Goal: Information Seeking & Learning: Learn about a topic

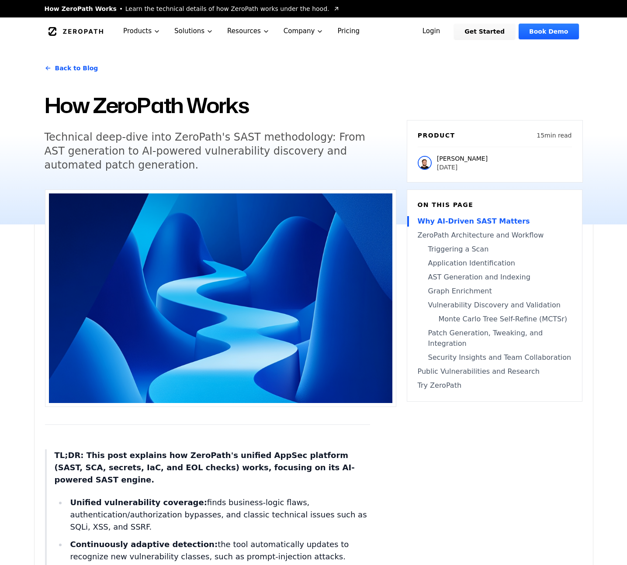
click at [80, 65] on link "Back to Blog" at bounding box center [72, 68] width 54 height 24
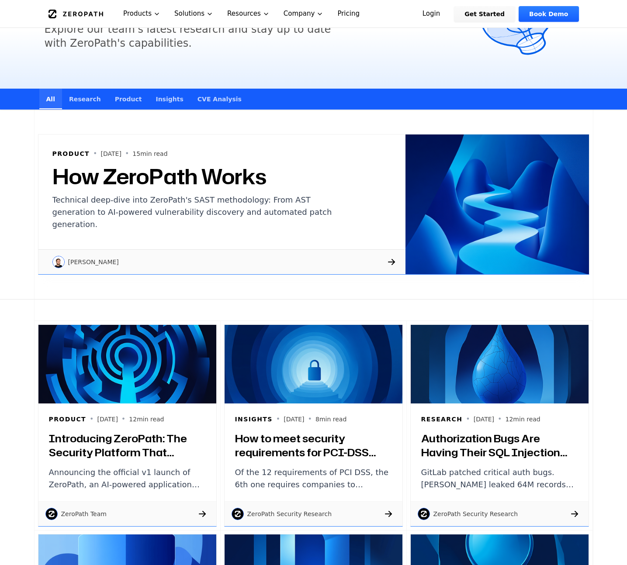
scroll to position [103, 0]
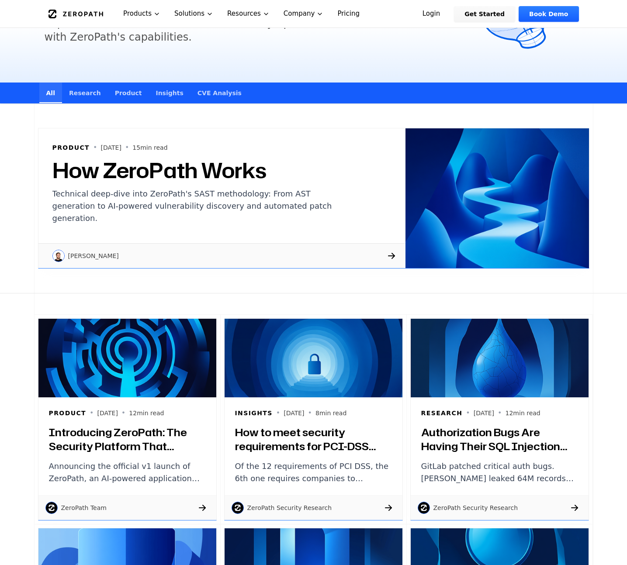
click at [183, 352] on img at bounding box center [127, 358] width 178 height 79
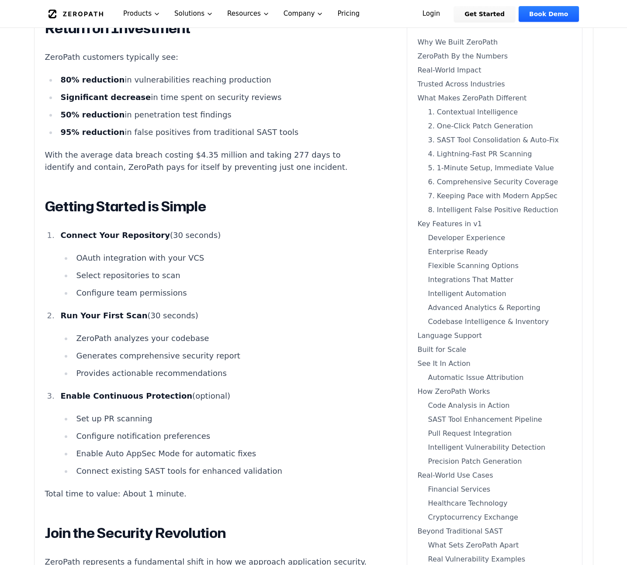
scroll to position [9062, 0]
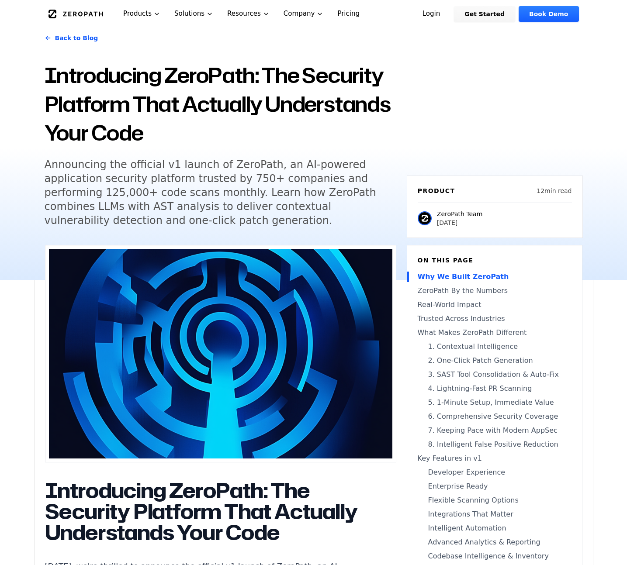
scroll to position [0, 0]
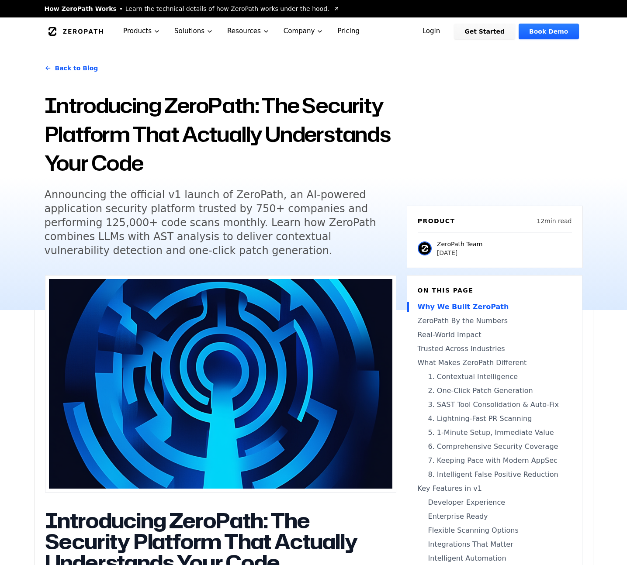
click at [74, 68] on link "Back to Blog" at bounding box center [72, 68] width 54 height 24
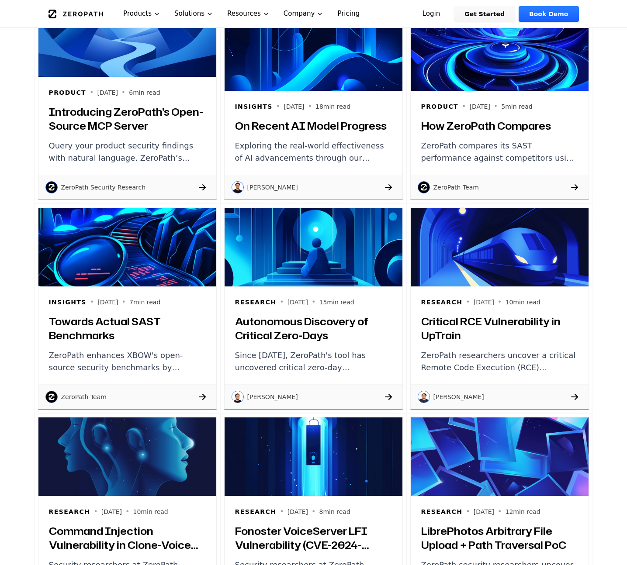
scroll to position [715, 0]
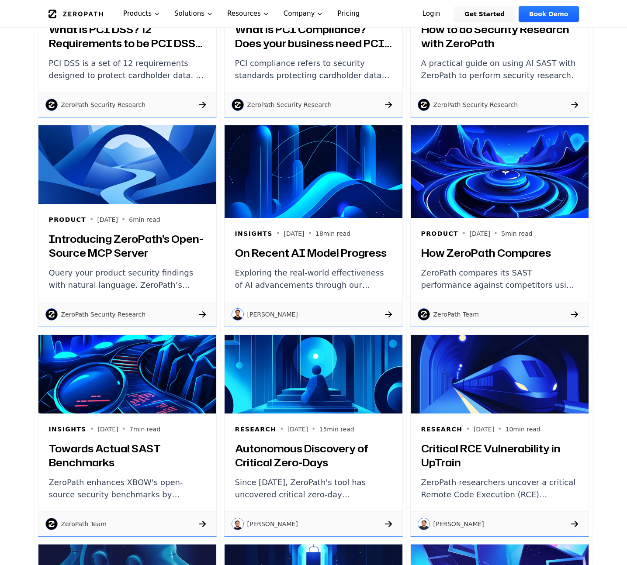
click at [126, 380] on img at bounding box center [127, 374] width 178 height 79
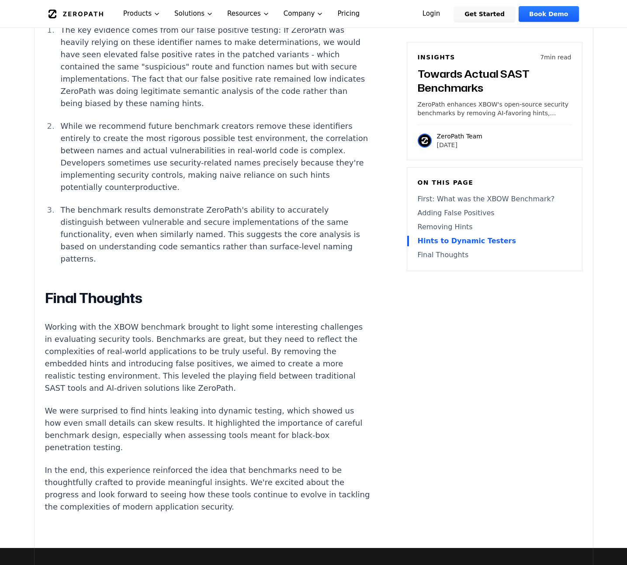
scroll to position [2230, 0]
